Goal: Task Accomplishment & Management: Complete application form

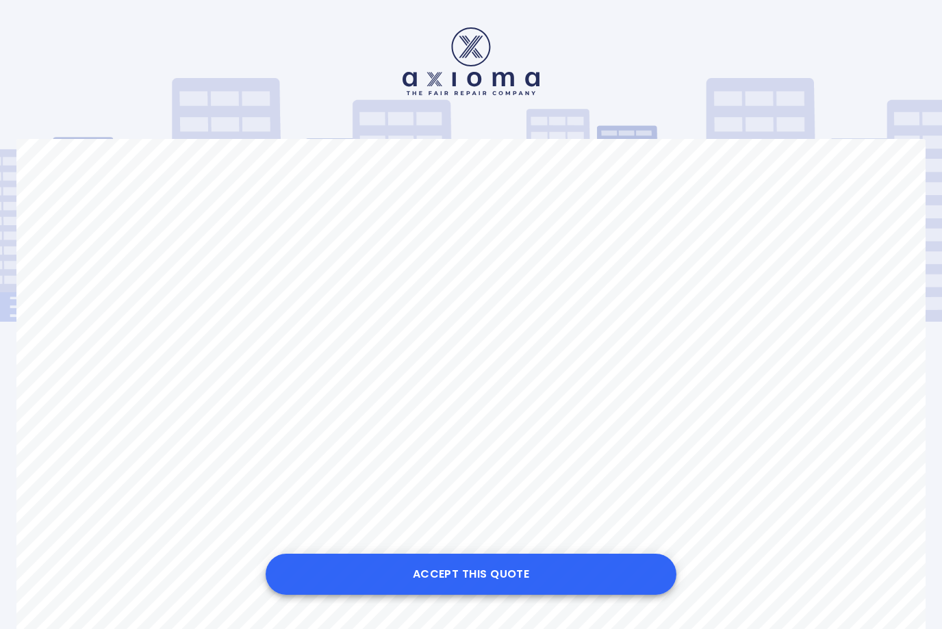
click at [342, 575] on button "Accept this Quote" at bounding box center [471, 574] width 411 height 41
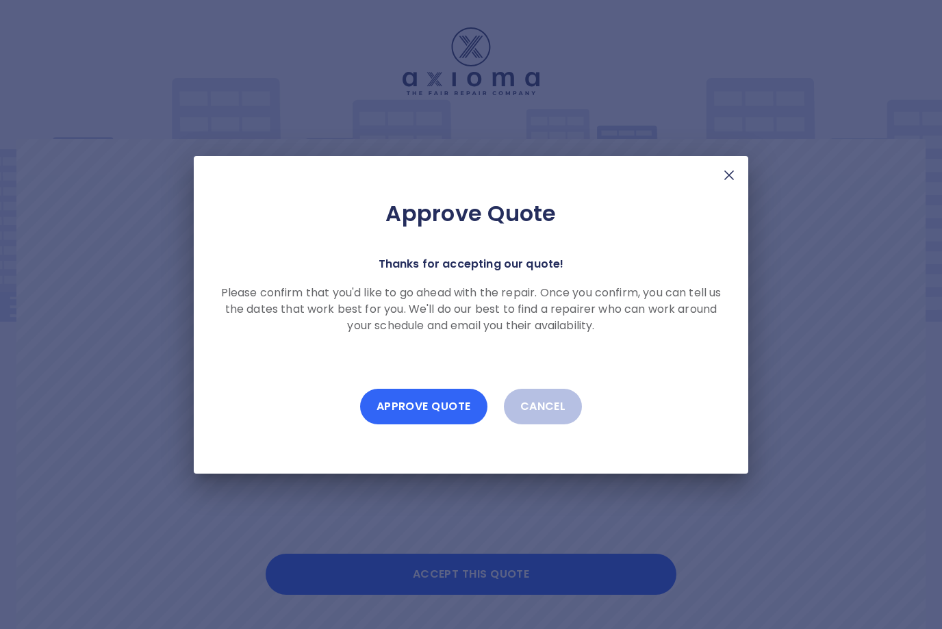
click at [384, 407] on button "Approve Quote" at bounding box center [423, 407] width 127 height 36
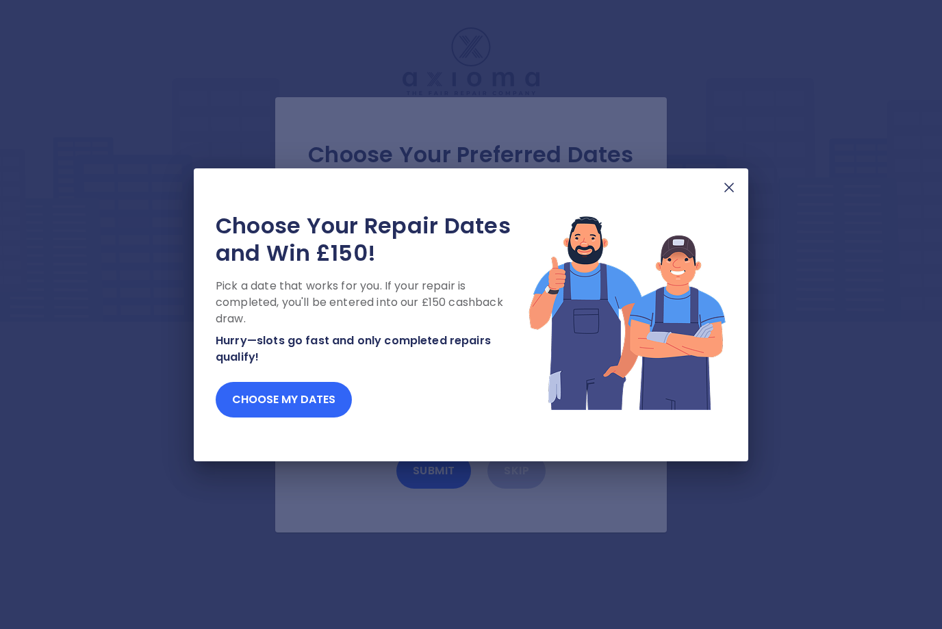
click at [247, 396] on button "Choose my dates" at bounding box center [284, 400] width 136 height 36
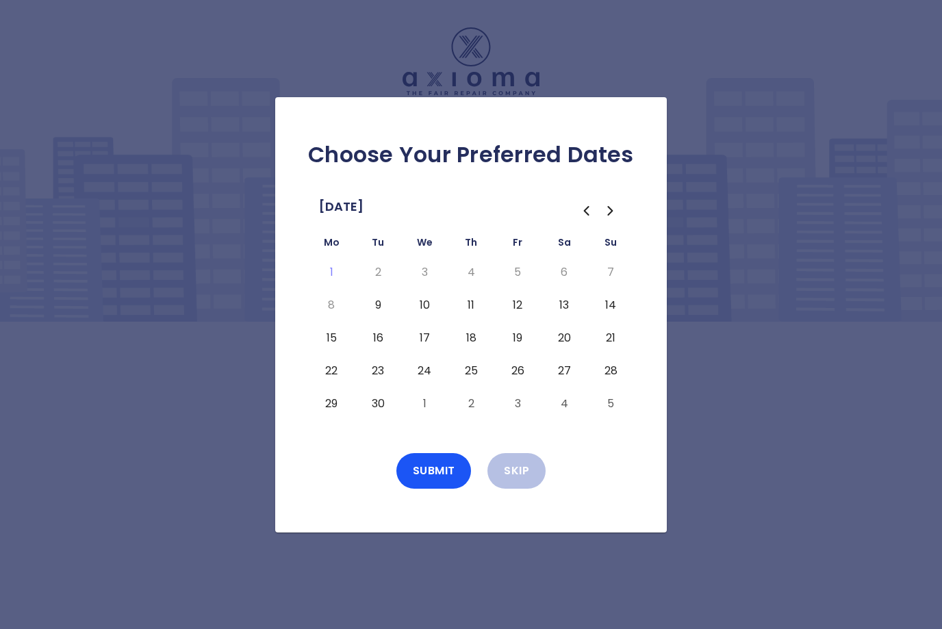
click at [380, 316] on button "9" at bounding box center [378, 305] width 25 height 22
click at [427, 489] on button "Submit" at bounding box center [433, 471] width 75 height 36
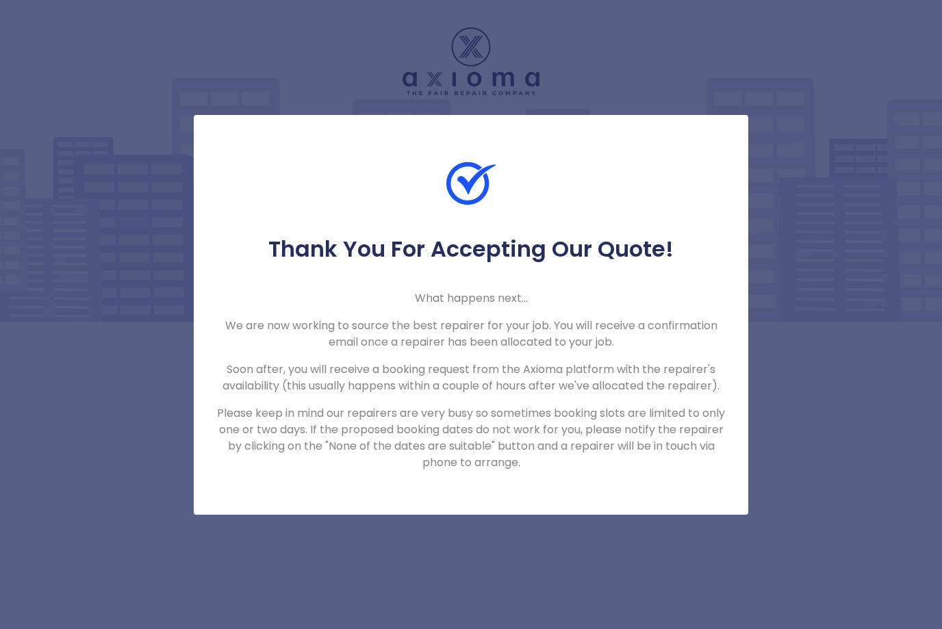
scroll to position [45, 0]
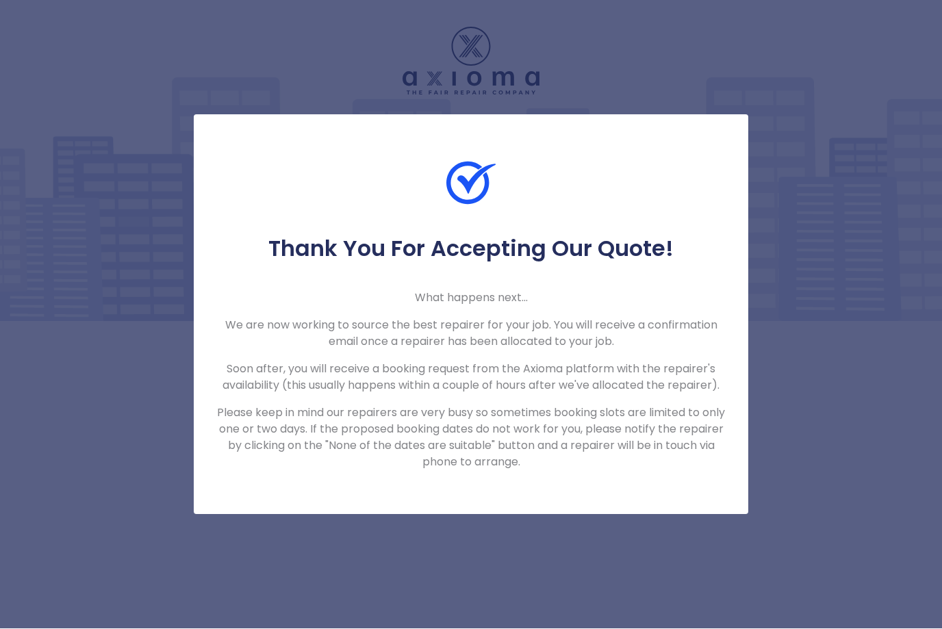
click at [402, 405] on p "Please keep in mind our repairers are very busy so sometimes booking slots are …" at bounding box center [471, 438] width 511 height 66
click at [405, 405] on p "Please keep in mind our repairers are very busy so sometimes booking slots are …" at bounding box center [471, 438] width 511 height 66
click at [281, 245] on div "Thank You For Accepting Our Quote! What happens next... We are now working to s…" at bounding box center [471, 354] width 555 height 236
click at [461, 165] on img at bounding box center [470, 183] width 49 height 49
click at [90, 236] on div "Thank You For Accepting Our Quote! What happens next... We are now working to s…" at bounding box center [471, 314] width 942 height 629
